Goal: Find specific page/section: Find specific page/section

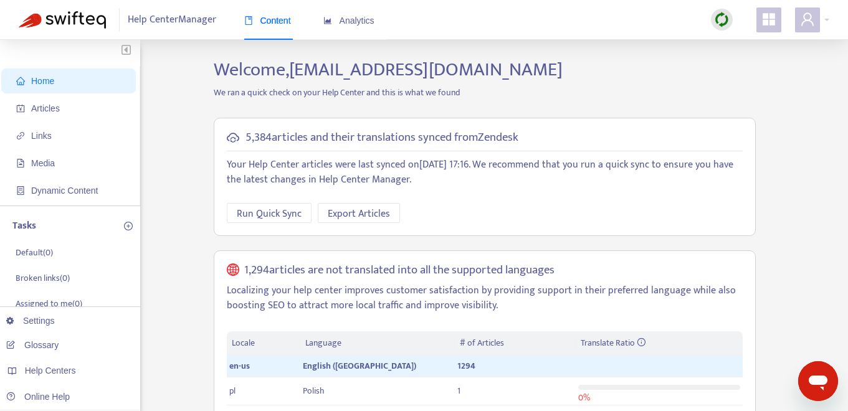
click at [722, 18] on img at bounding box center [722, 20] width 16 height 16
click at [741, 69] on link "Full Sync" at bounding box center [743, 65] width 45 height 14
